Goal: Transaction & Acquisition: Purchase product/service

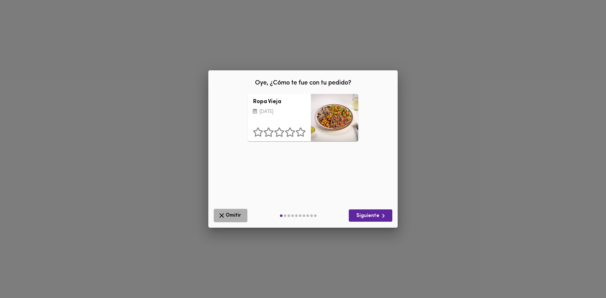
click at [224, 215] on icon "button" at bounding box center [222, 216] width 8 height 8
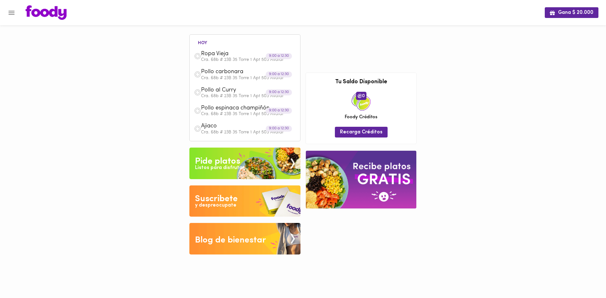
click at [210, 172] on img at bounding box center [244, 164] width 111 height 32
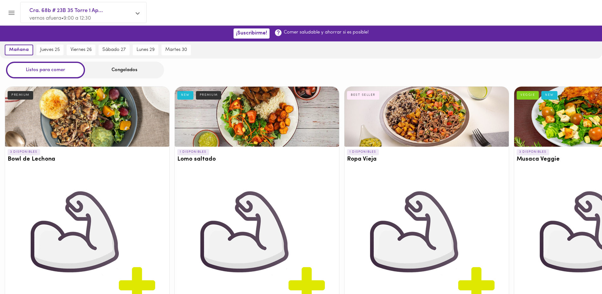
click at [134, 70] on div "Congelados" at bounding box center [124, 70] width 79 height 17
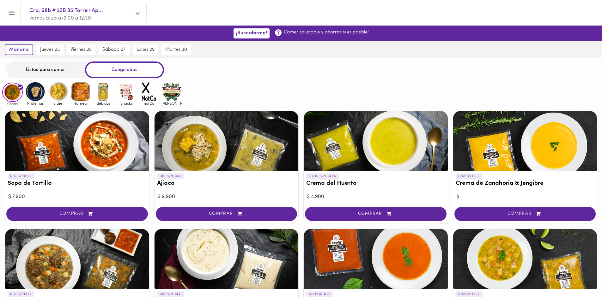
click at [58, 71] on div "Listos para comer" at bounding box center [45, 70] width 79 height 17
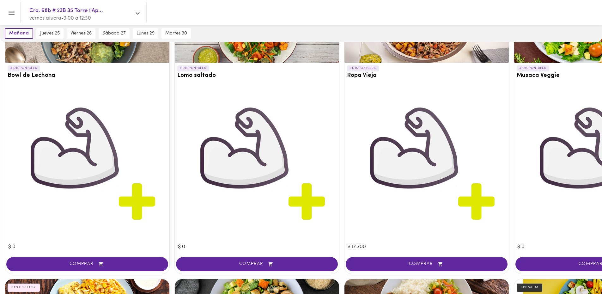
scroll to position [95, 0]
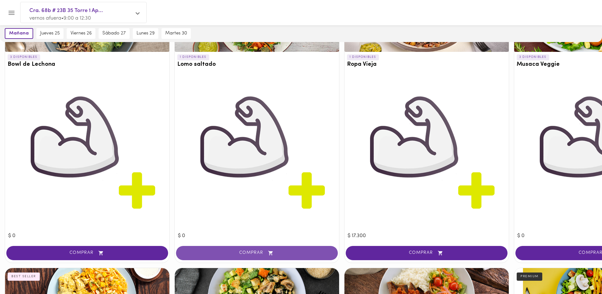
click at [228, 256] on button "COMPRAR" at bounding box center [257, 253] width 162 height 14
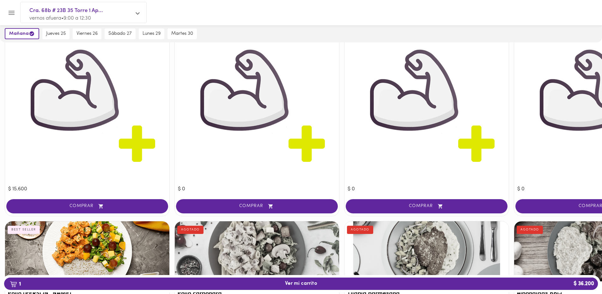
scroll to position [505, 0]
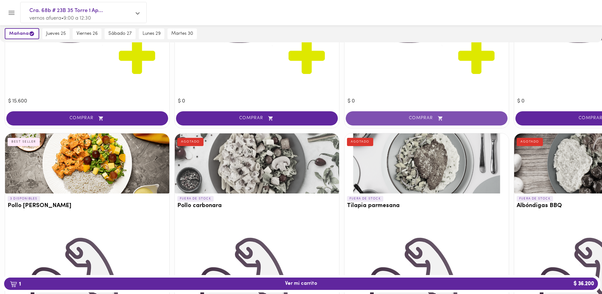
click at [419, 118] on span "COMPRAR" at bounding box center [426, 118] width 146 height 5
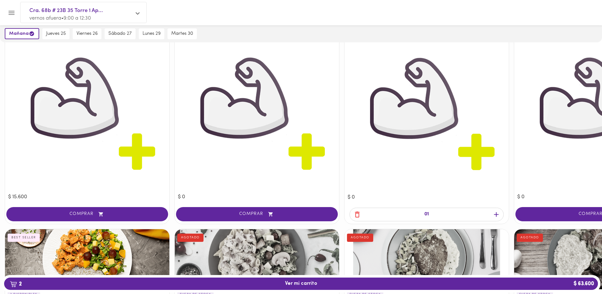
scroll to position [411, 0]
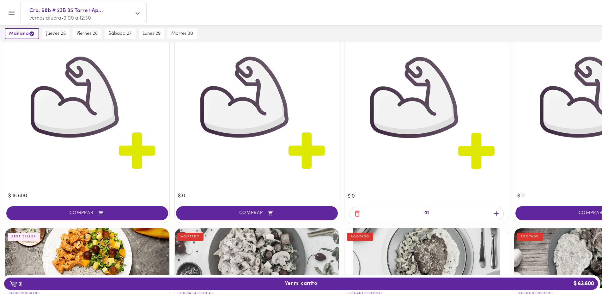
drag, startPoint x: 86, startPoint y: 215, endPoint x: 90, endPoint y: 209, distance: 6.6
click at [86, 214] on span "COMPRAR" at bounding box center [87, 212] width 146 height 5
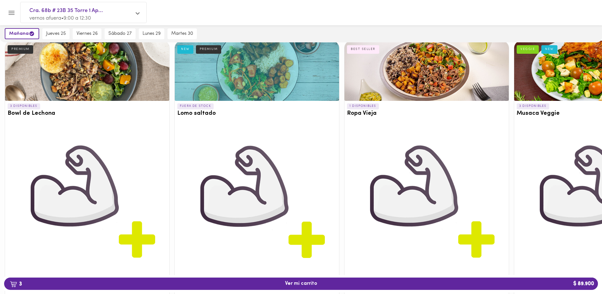
scroll to position [0, 0]
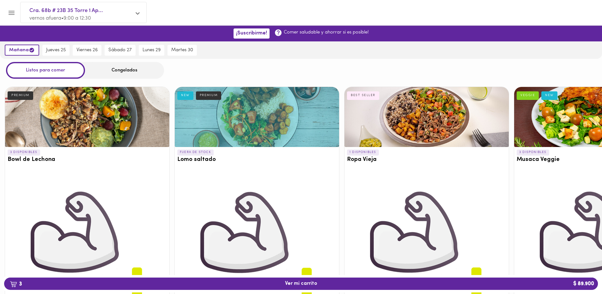
drag, startPoint x: 53, startPoint y: 53, endPoint x: 108, endPoint y: 56, distance: 55.7
click at [53, 52] on span "jueves 25" at bounding box center [56, 50] width 20 height 6
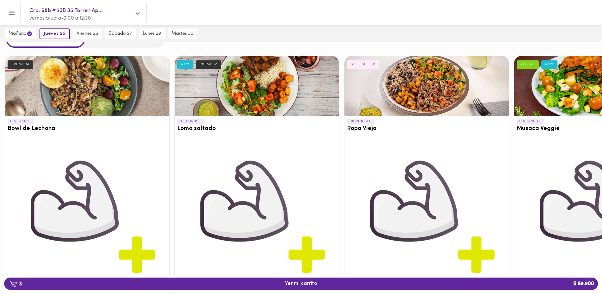
scroll to position [95, 0]
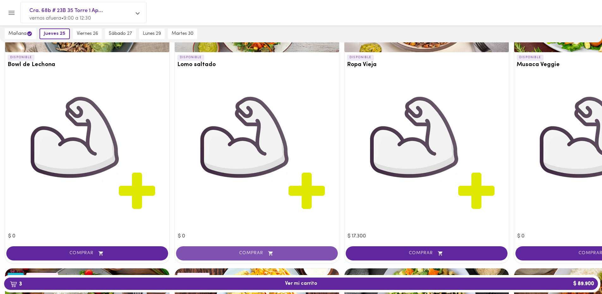
click at [288, 251] on span "COMPRAR" at bounding box center [257, 252] width 146 height 5
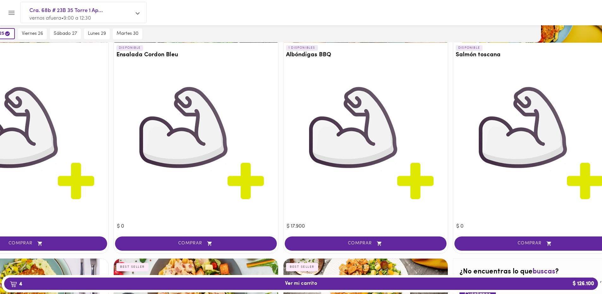
scroll to position [663, 61]
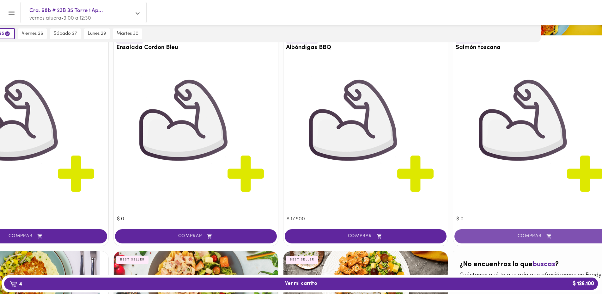
click at [532, 236] on span "COMPRAR" at bounding box center [535, 235] width 146 height 5
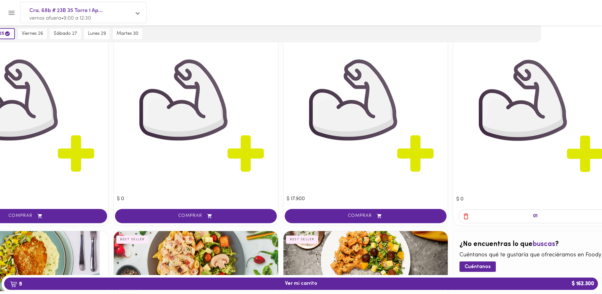
scroll to position [695, 61]
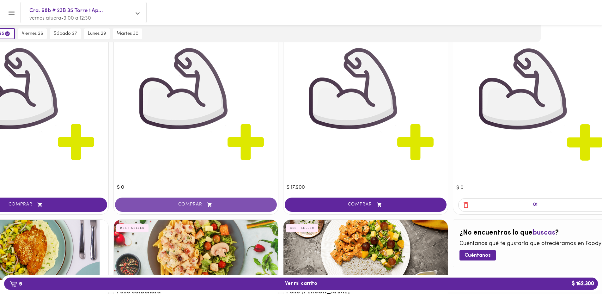
click at [206, 204] on icon "button" at bounding box center [210, 204] width 8 height 5
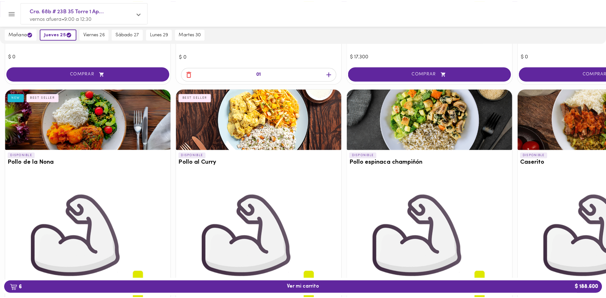
scroll to position [264, 0]
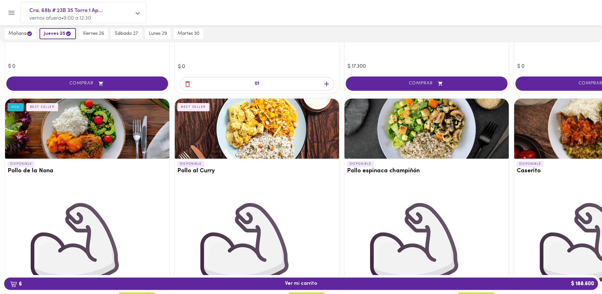
click at [85, 125] on div at bounding box center [87, 129] width 164 height 60
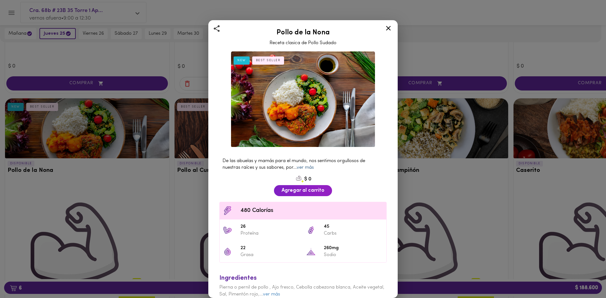
click at [309, 166] on link "ver más" at bounding box center [305, 167] width 17 height 5
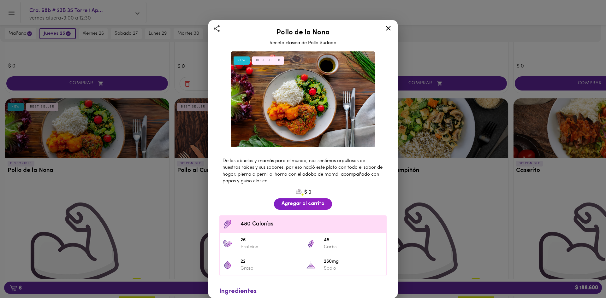
scroll to position [33, 0]
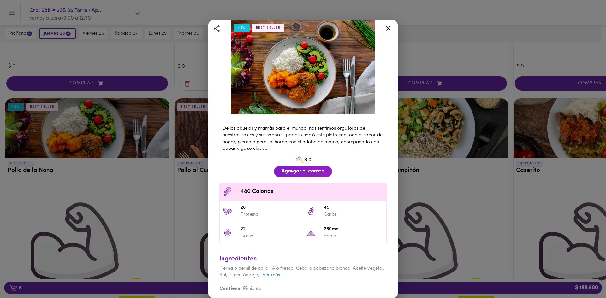
click at [391, 27] on icon at bounding box center [389, 28] width 8 height 8
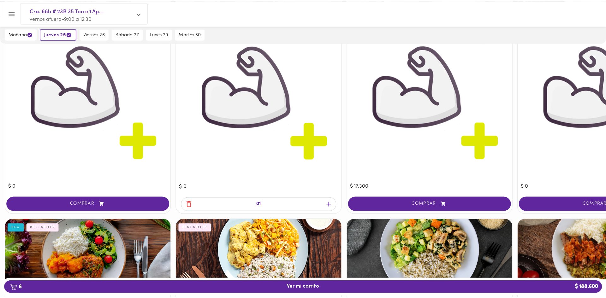
scroll to position [158, 0]
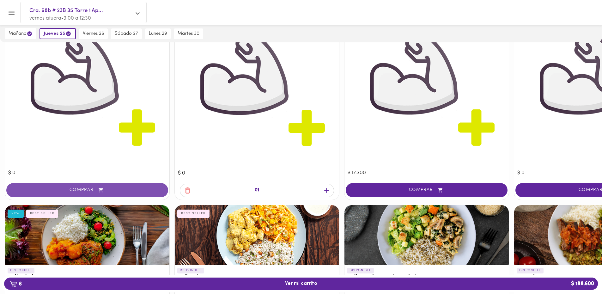
click at [98, 184] on button "COMPRAR" at bounding box center [87, 190] width 162 height 14
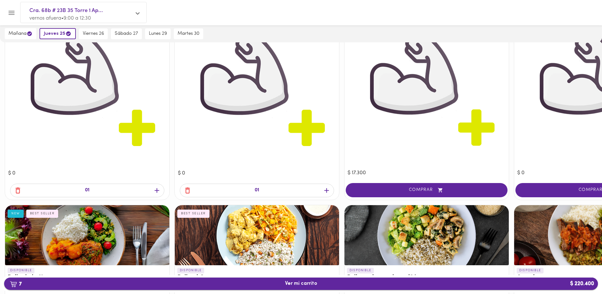
click at [296, 284] on span "7 Ver mi carrito $ 220.400" at bounding box center [301, 283] width 32 height 6
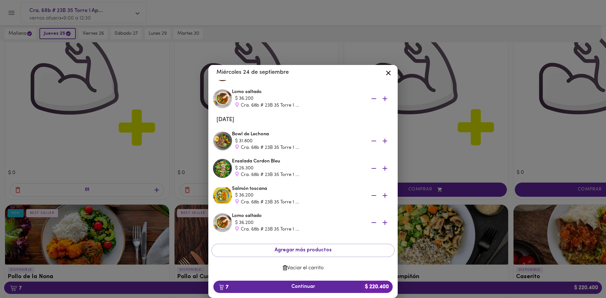
scroll to position [73, 0]
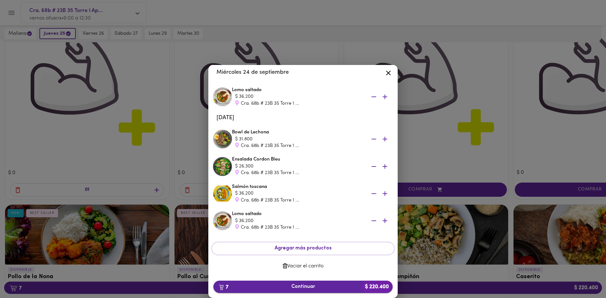
click at [303, 287] on span "7 Continuar $ 220.400" at bounding box center [303, 287] width 169 height 6
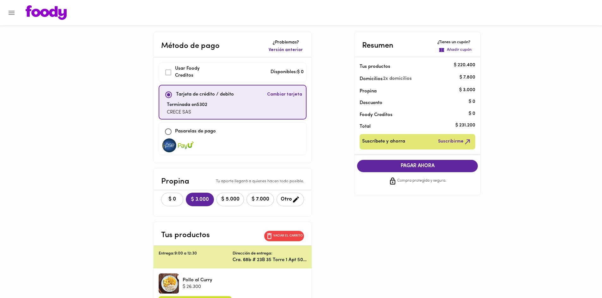
click at [169, 133] on input "checkbox" at bounding box center [168, 132] width 14 height 14
checkbox input "true"
checkbox input "false"
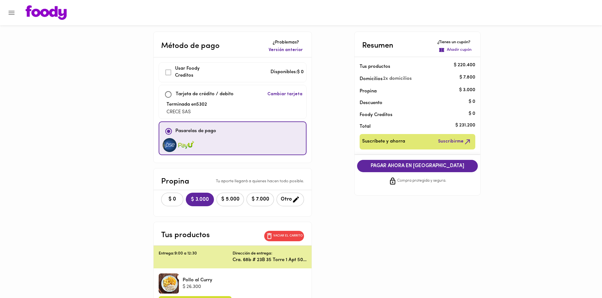
click at [423, 164] on span "PAGAR AHORA EN PASARELA" at bounding box center [417, 166] width 108 height 6
